Goal: Navigation & Orientation: Understand site structure

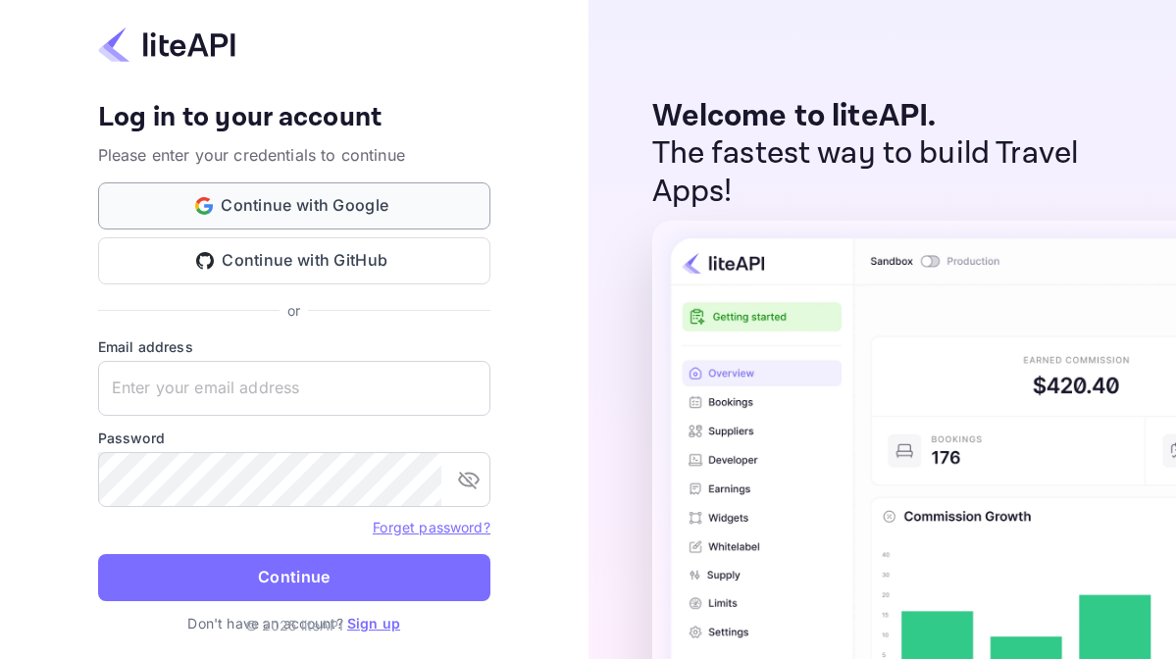
click at [358, 206] on button "Continue with Google" at bounding box center [294, 205] width 392 height 47
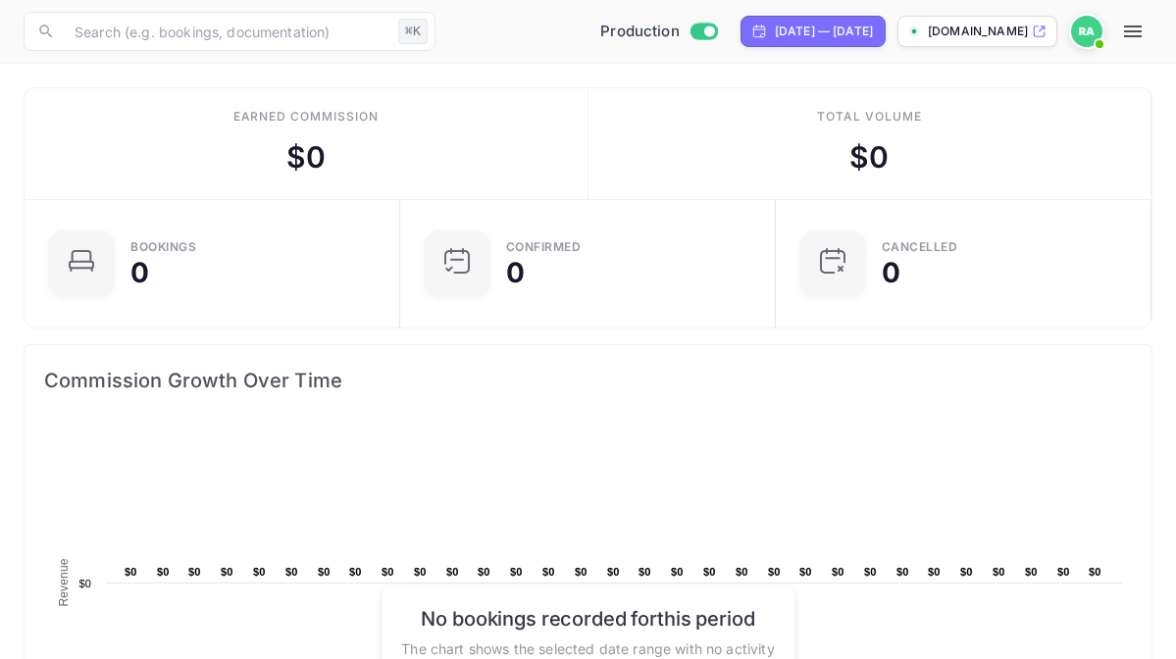
click at [1140, 25] on icon "button" at bounding box center [1133, 32] width 24 height 24
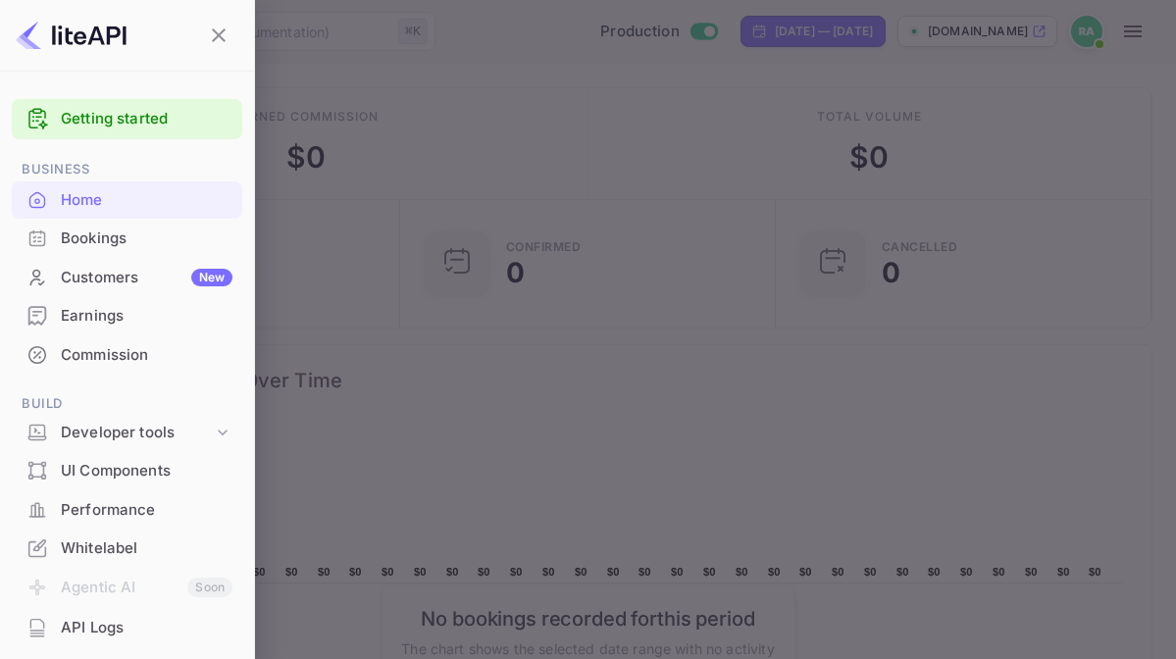
click at [140, 240] on div "Bookings" at bounding box center [147, 239] width 172 height 23
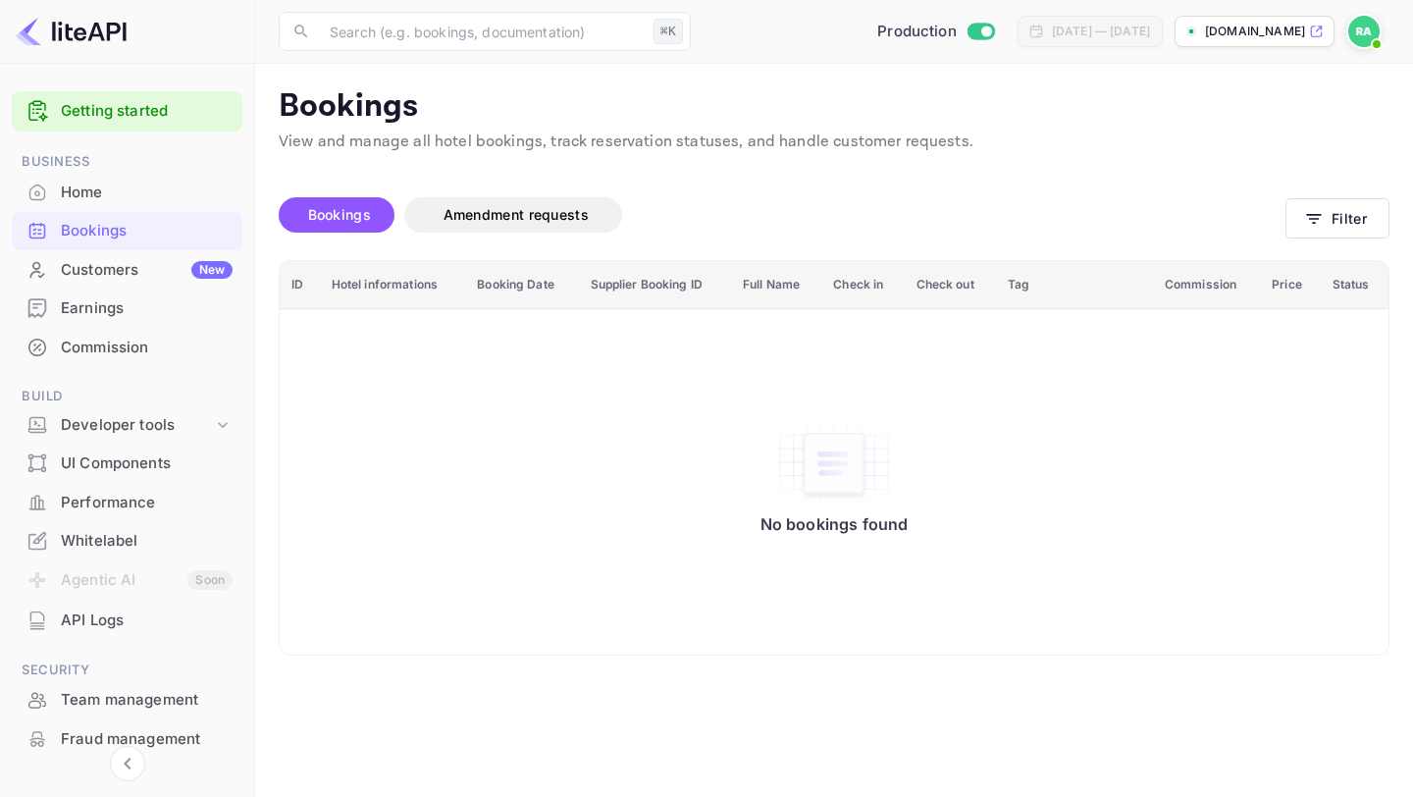
click at [117, 262] on div "Customers New" at bounding box center [147, 270] width 172 height 23
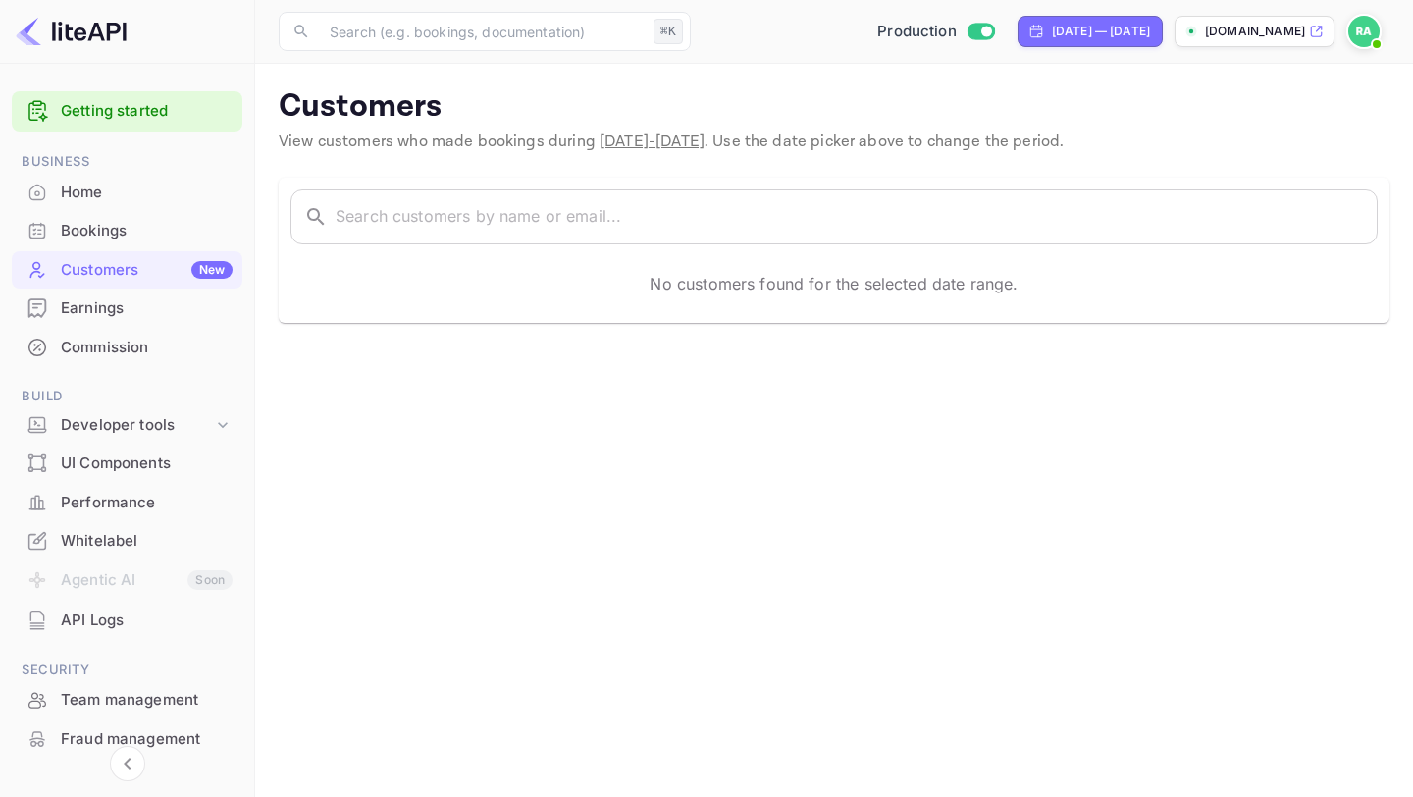
click at [110, 308] on div "Earnings" at bounding box center [147, 308] width 172 height 23
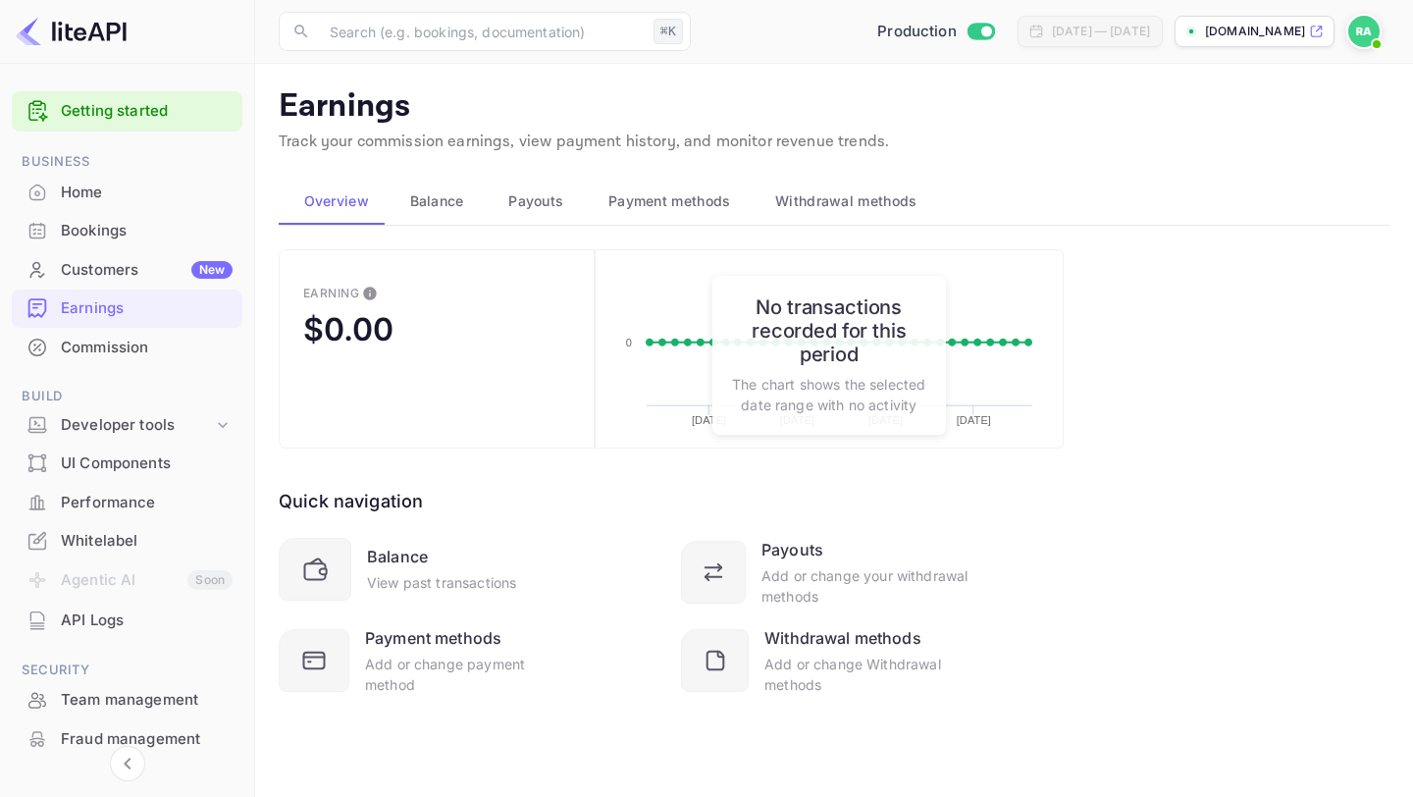
click at [108, 345] on div "Commission" at bounding box center [147, 347] width 172 height 23
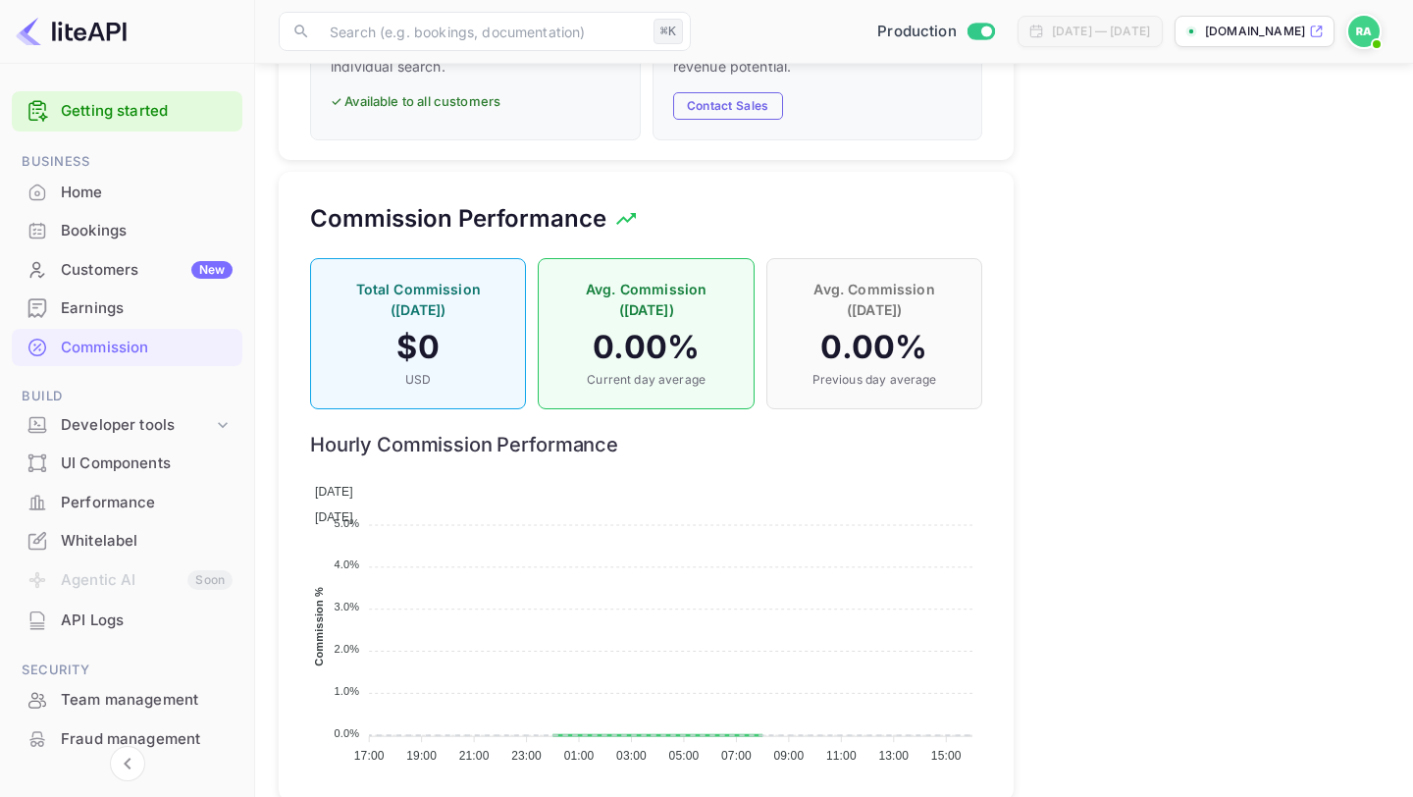
scroll to position [1313, 0]
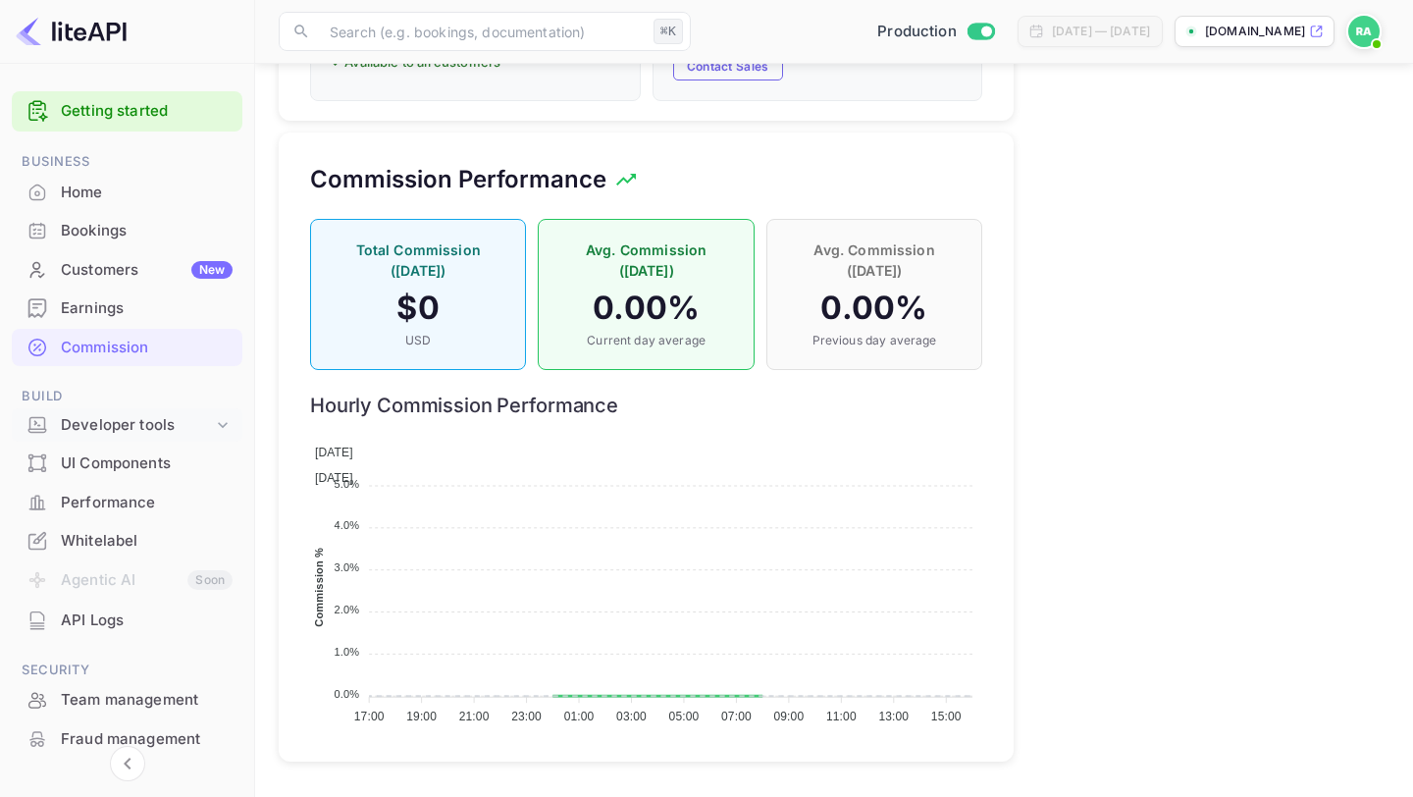
click at [131, 432] on div "Developer tools" at bounding box center [137, 425] width 152 height 23
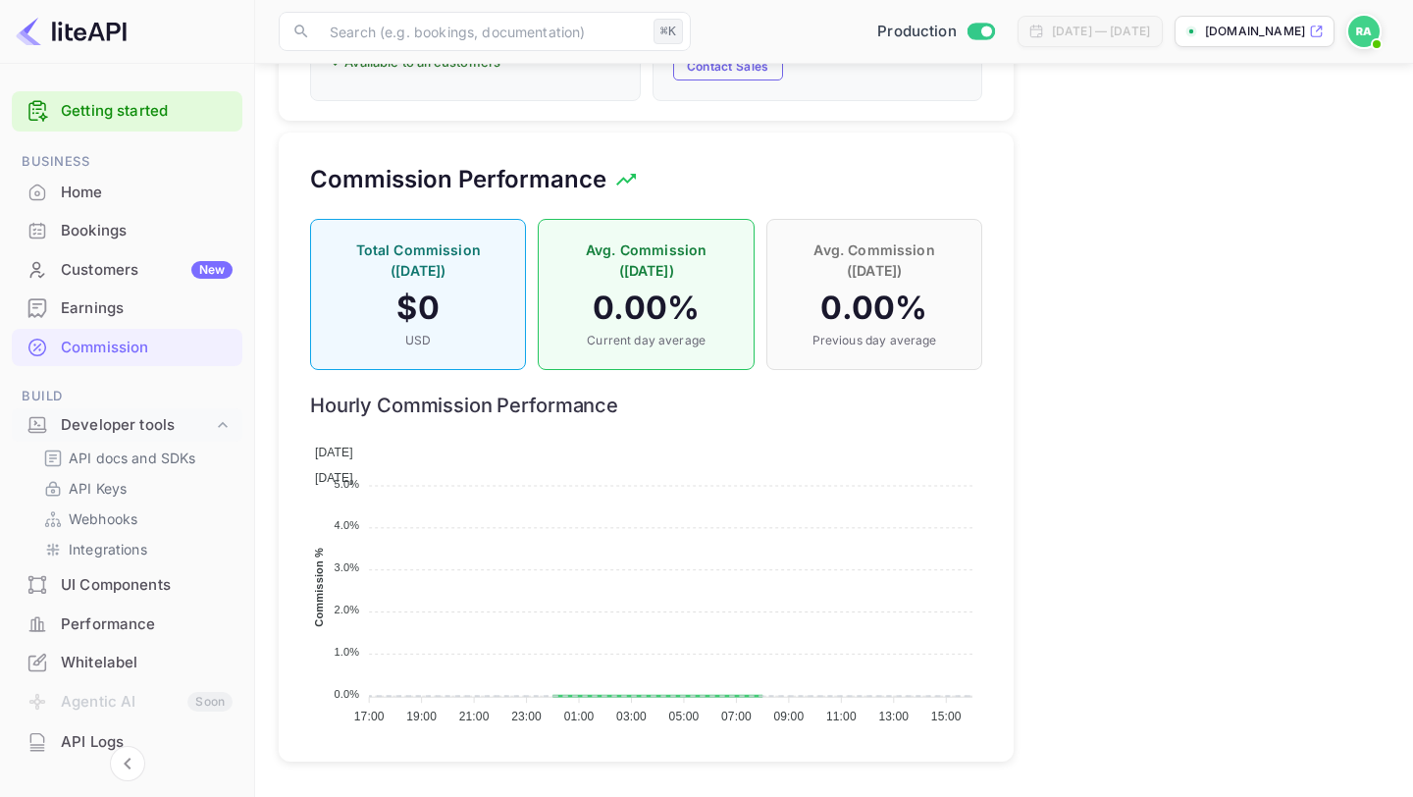
click at [107, 584] on div "UI Components" at bounding box center [147, 585] width 172 height 23
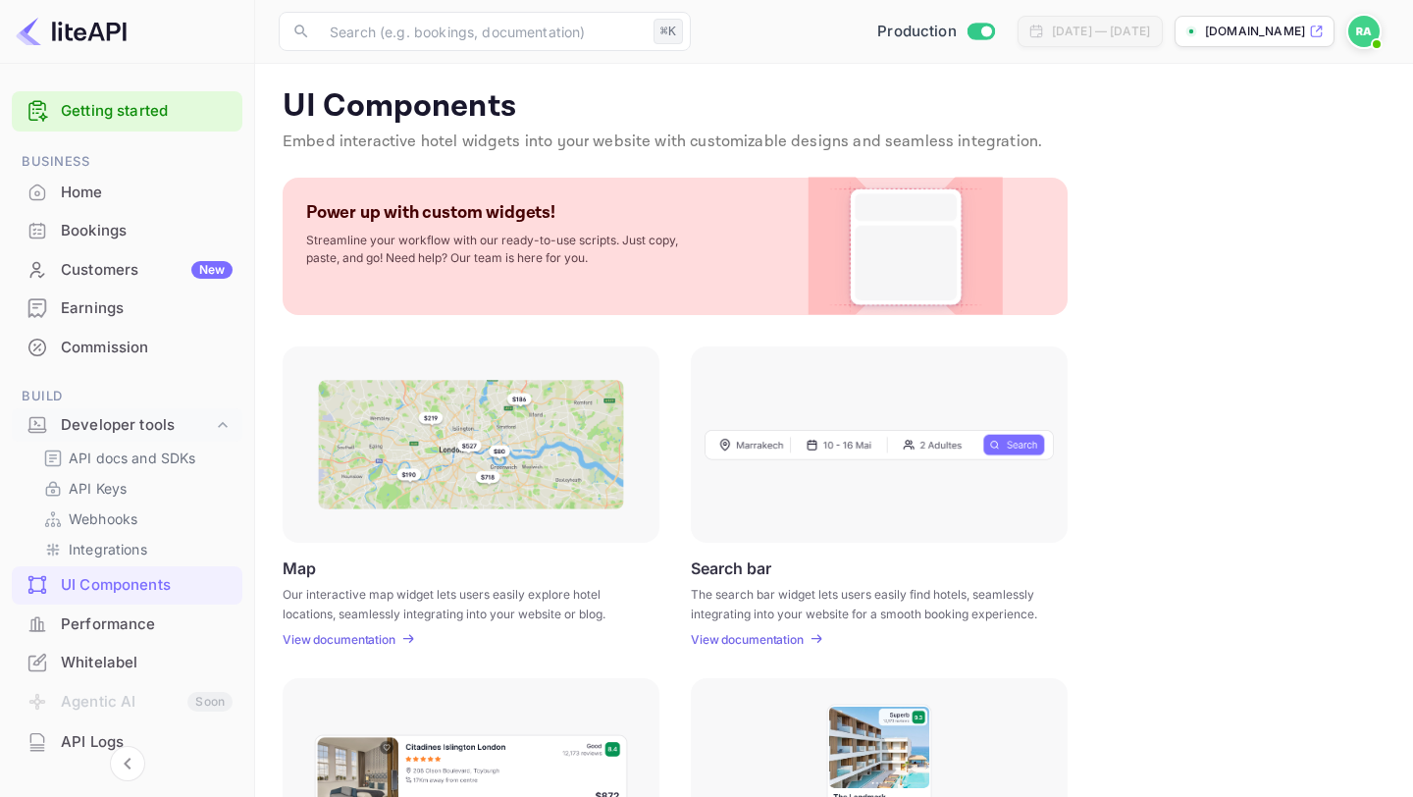
click at [112, 620] on div "Performance" at bounding box center [147, 624] width 172 height 23
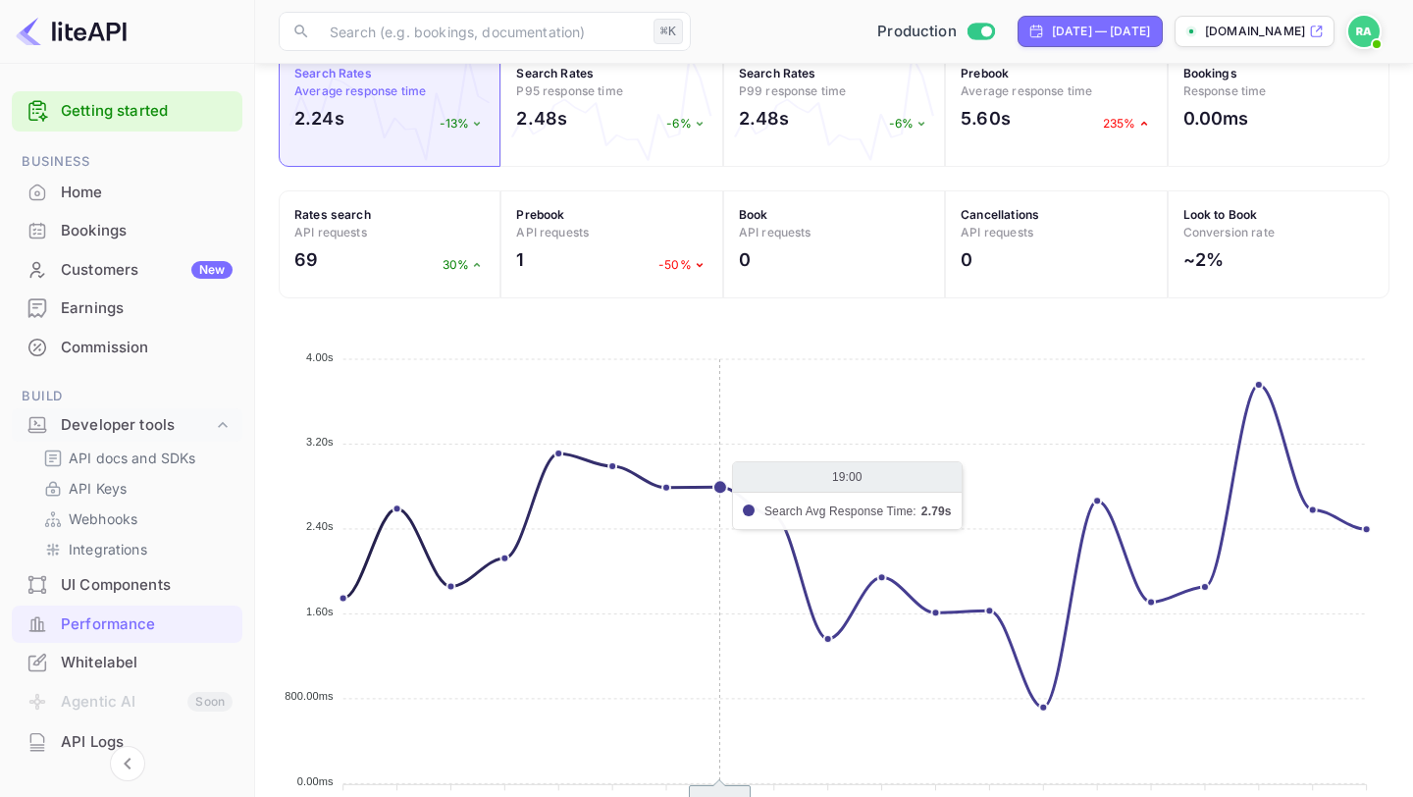
scroll to position [733, 0]
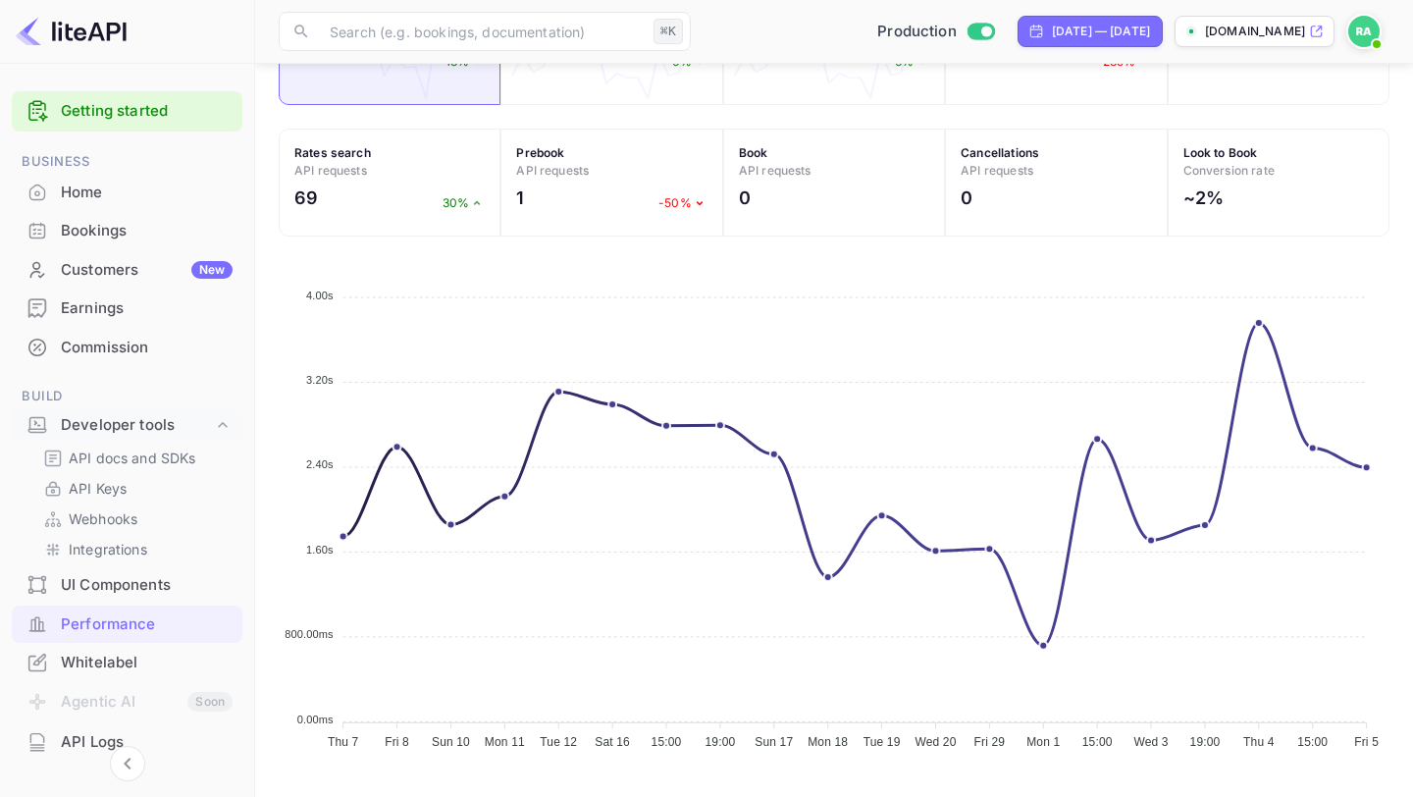
click at [121, 658] on div "Whitelabel" at bounding box center [147, 662] width 172 height 23
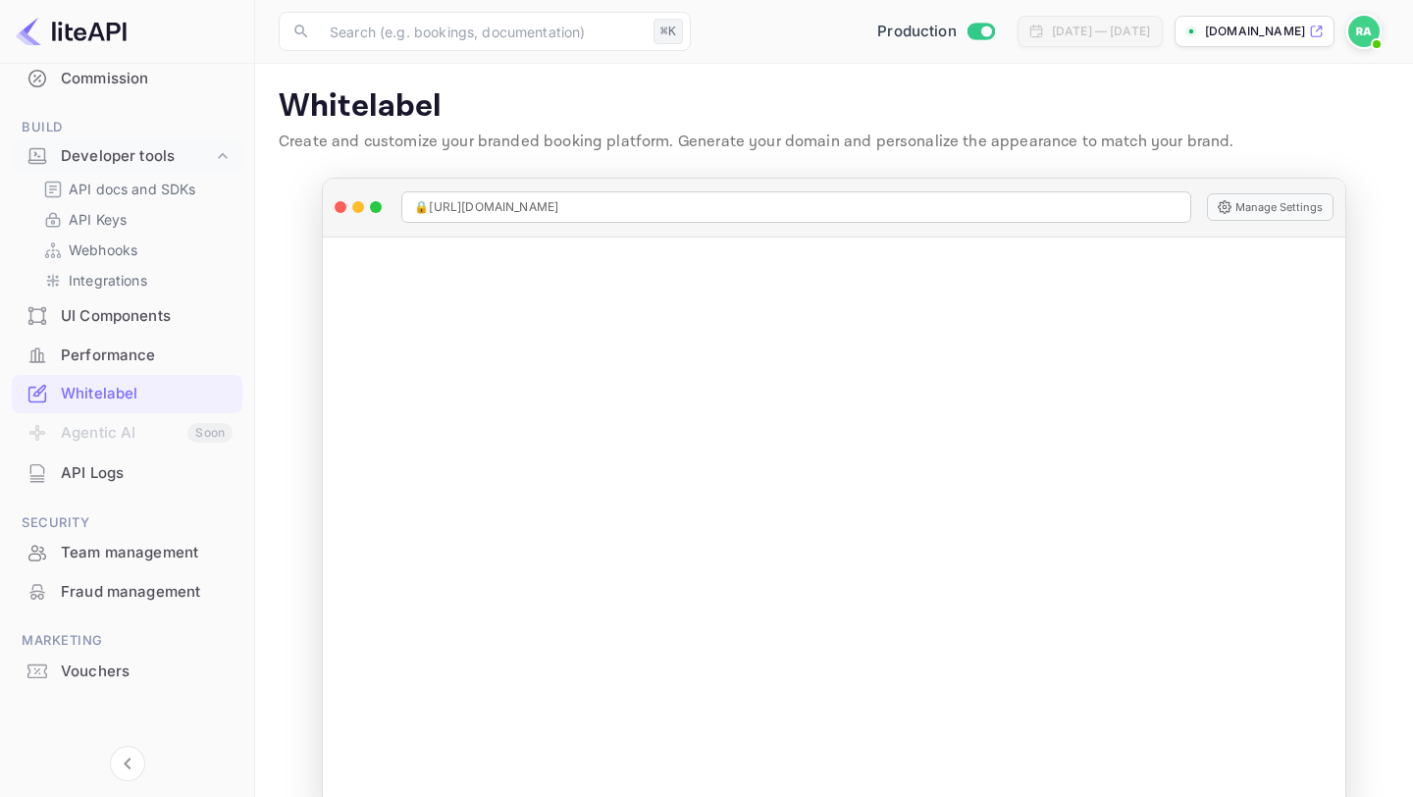
scroll to position [271, 0]
click at [106, 475] on div "API Logs" at bounding box center [147, 471] width 172 height 23
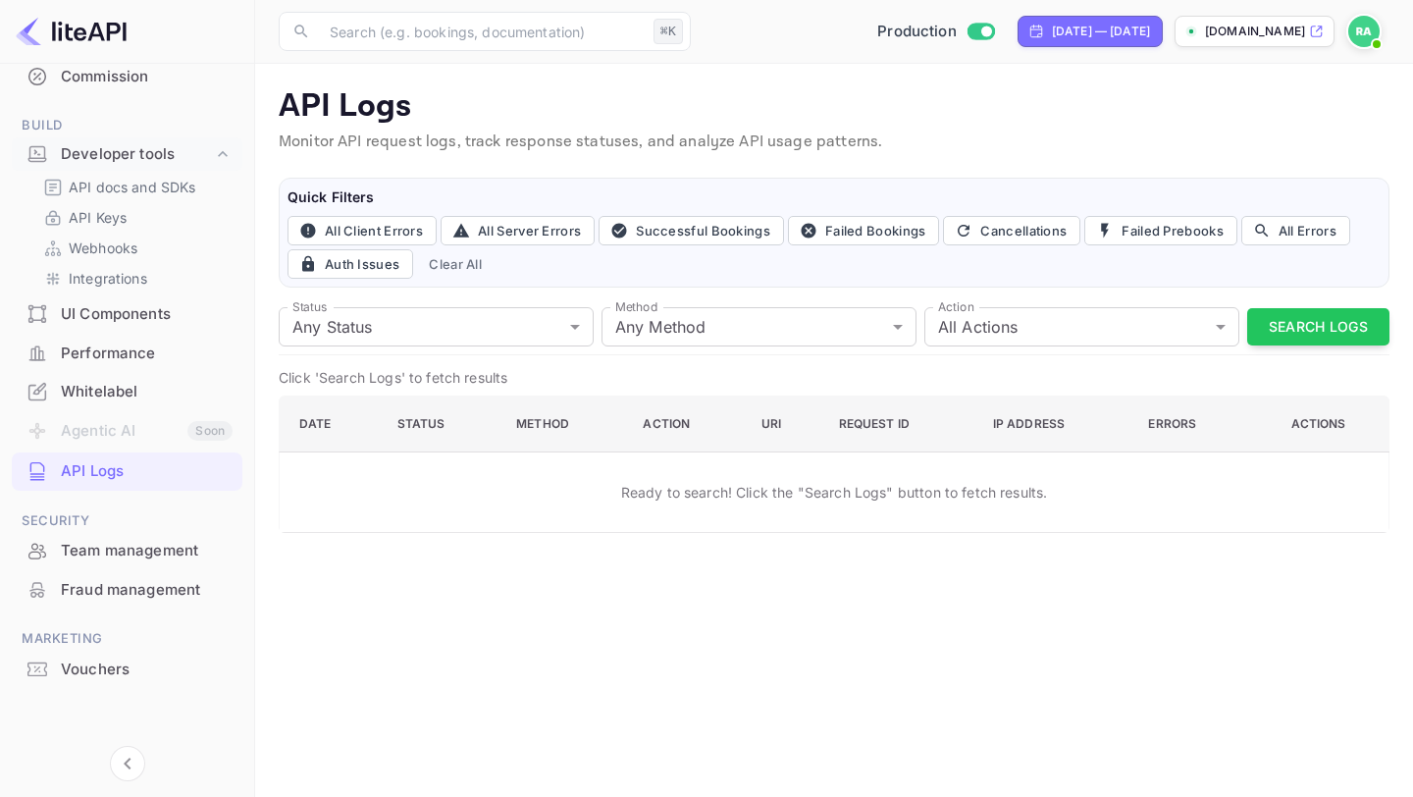
click at [114, 547] on div "Team management" at bounding box center [147, 551] width 172 height 23
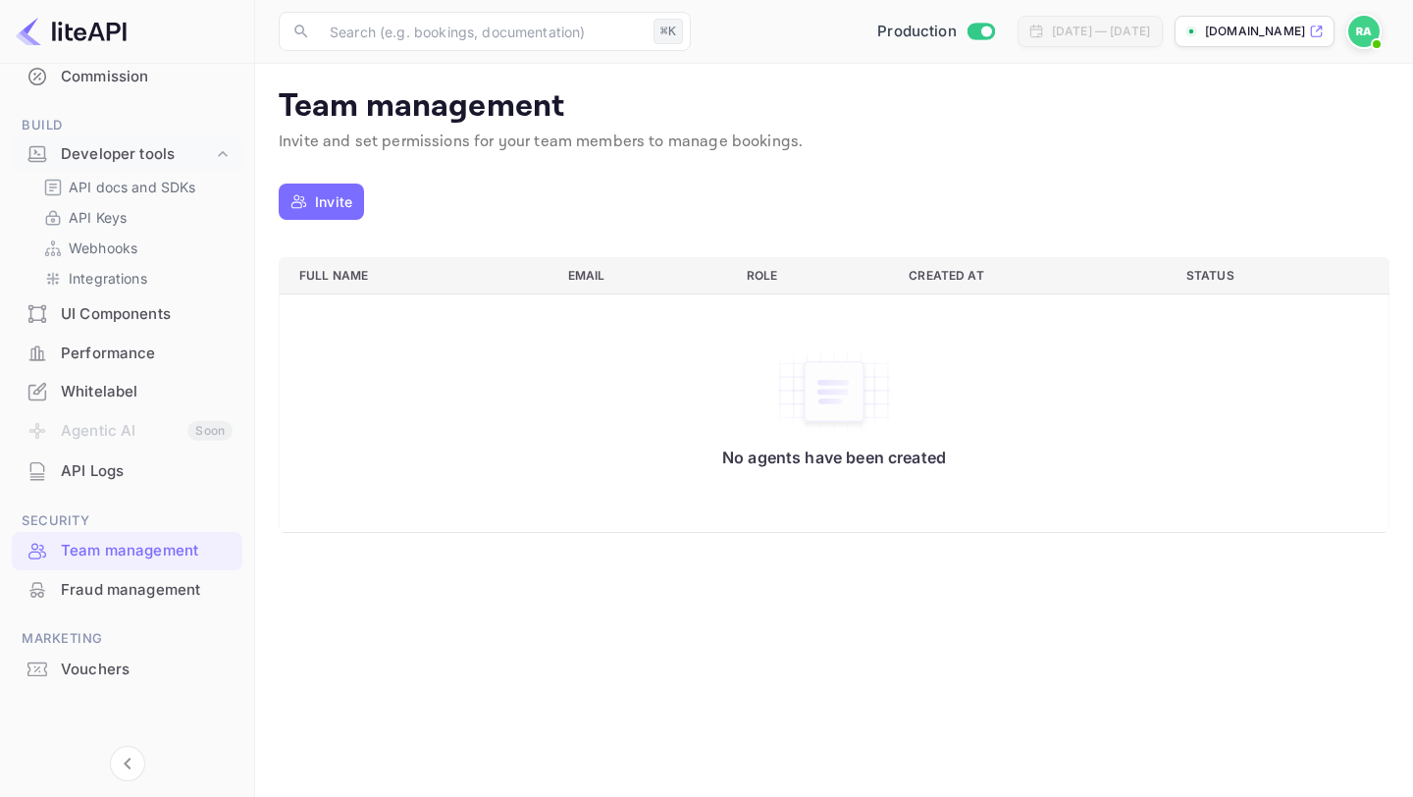
click at [112, 581] on div "Fraud management" at bounding box center [147, 590] width 172 height 23
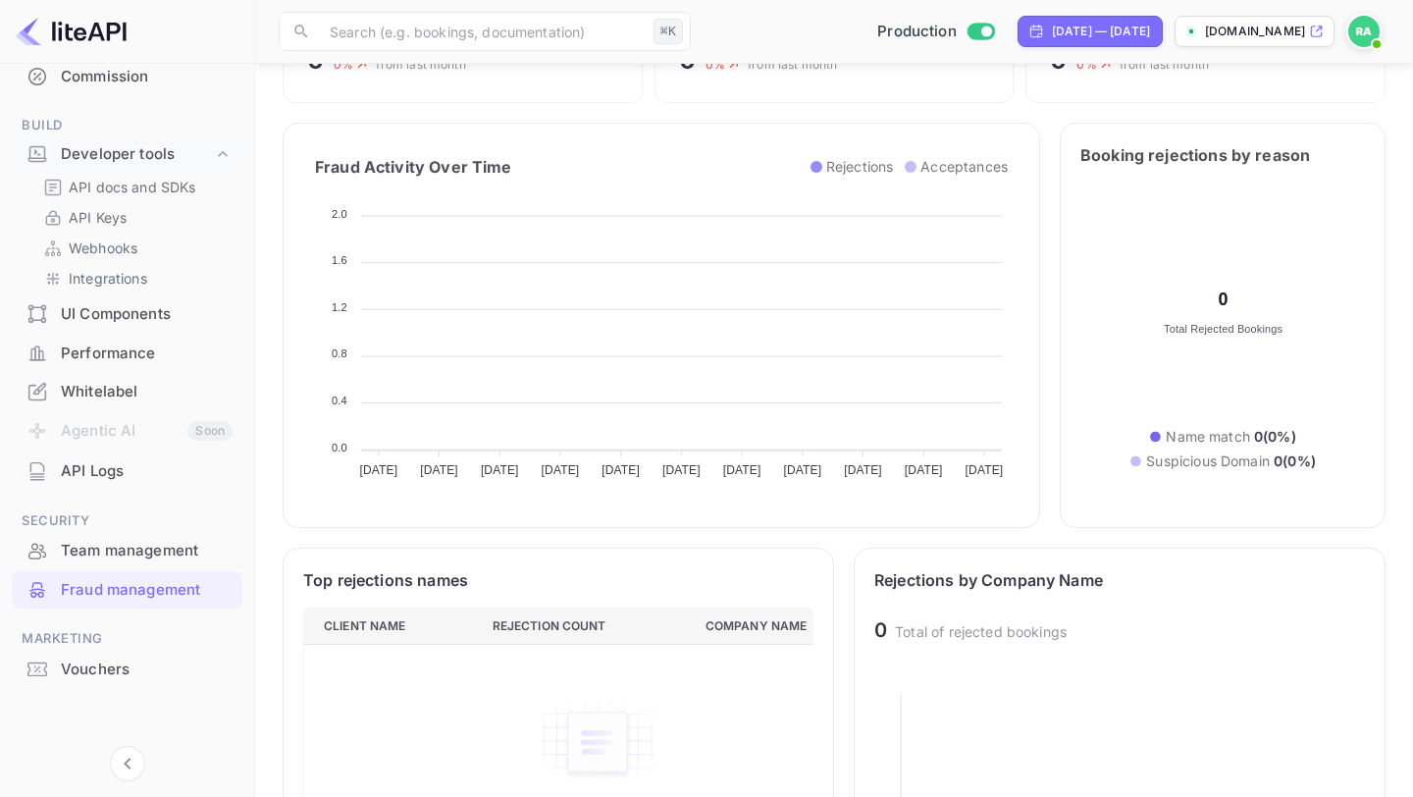
scroll to position [361, 0]
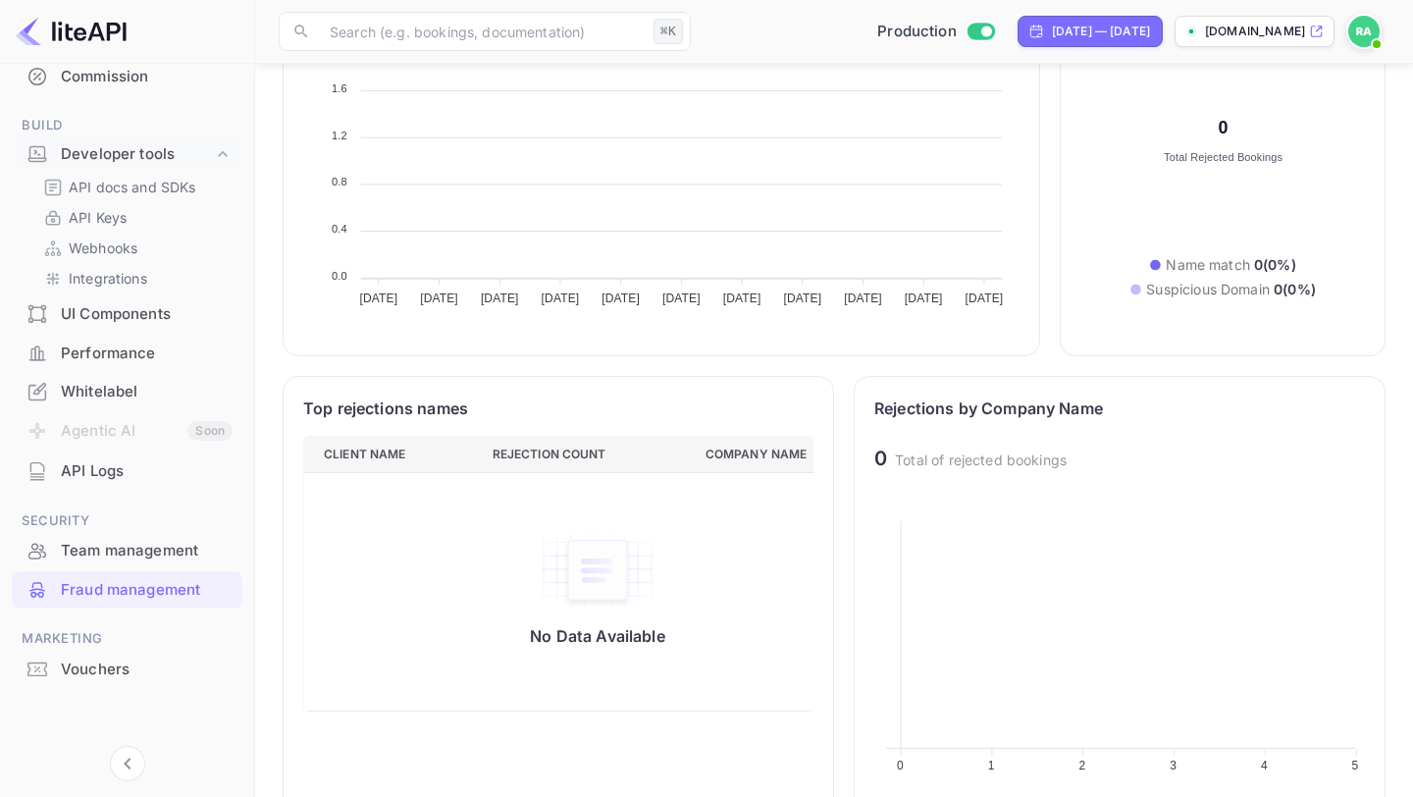
click at [105, 658] on div "Vouchers" at bounding box center [147, 669] width 172 height 23
